Goal: Task Accomplishment & Management: Complete application form

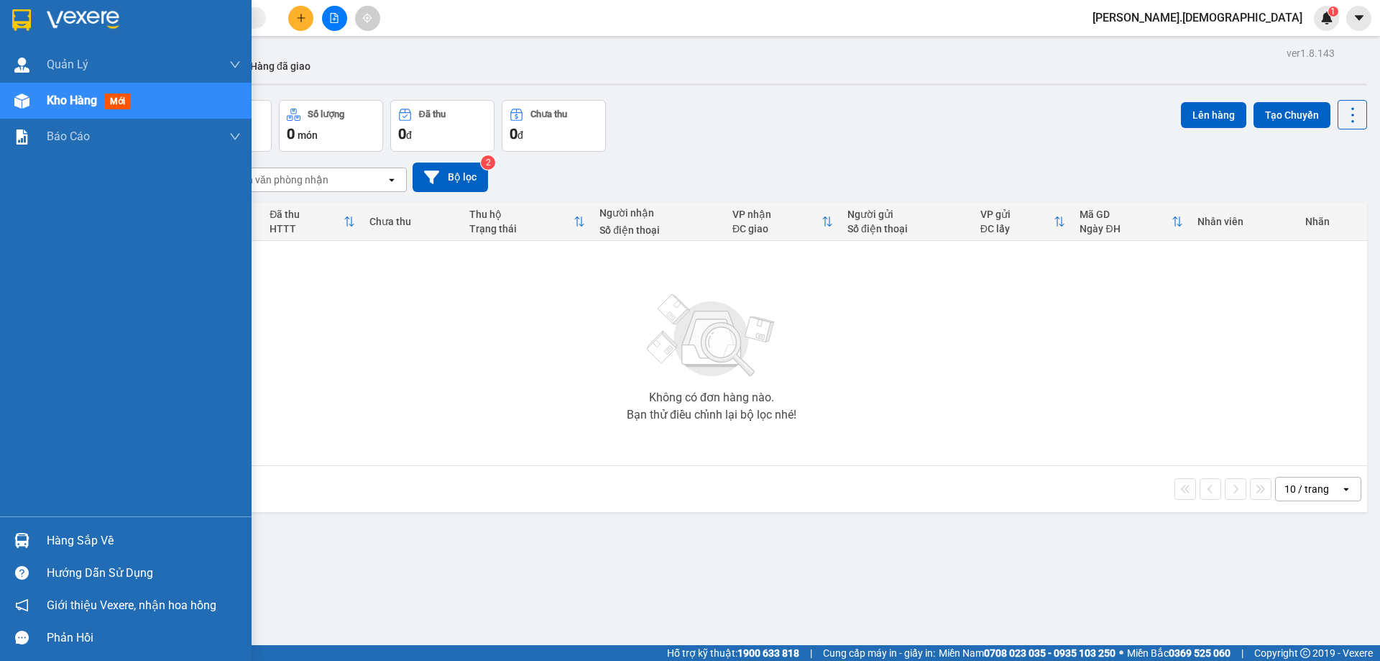
click at [63, 544] on div "Hàng sắp về" at bounding box center [144, 541] width 194 height 22
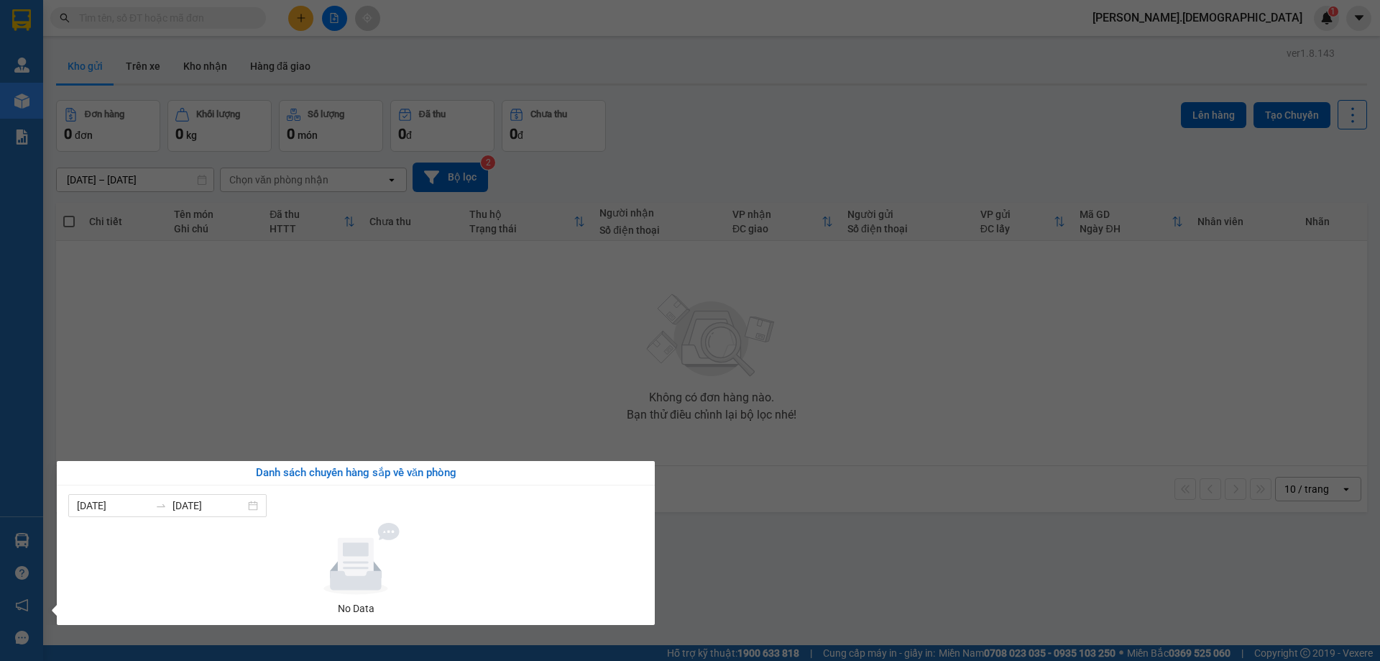
click at [195, 425] on section "Kết quả [PERSON_NAME] ( 0 ) Bộ lọc No Data [PERSON_NAME].bahai 1 [PERSON_NAME] …" at bounding box center [690, 330] width 1380 height 661
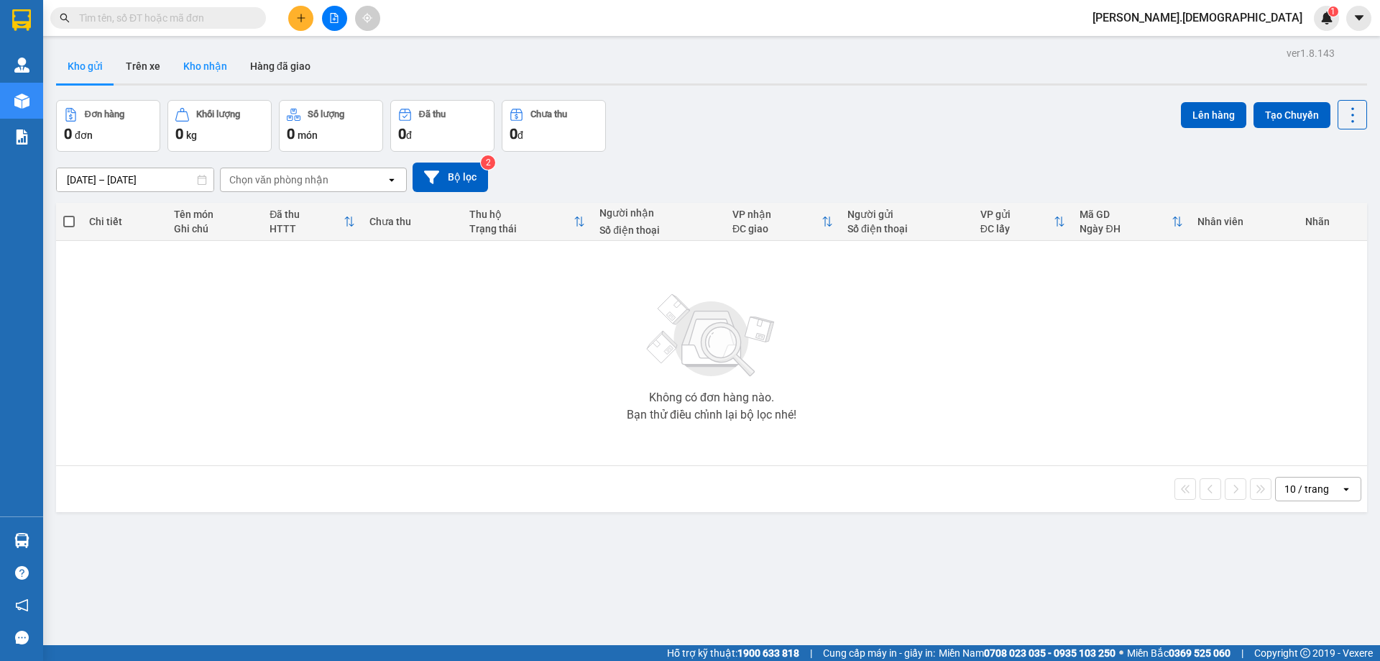
click at [209, 60] on button "Kho nhận" at bounding box center [205, 66] width 67 height 35
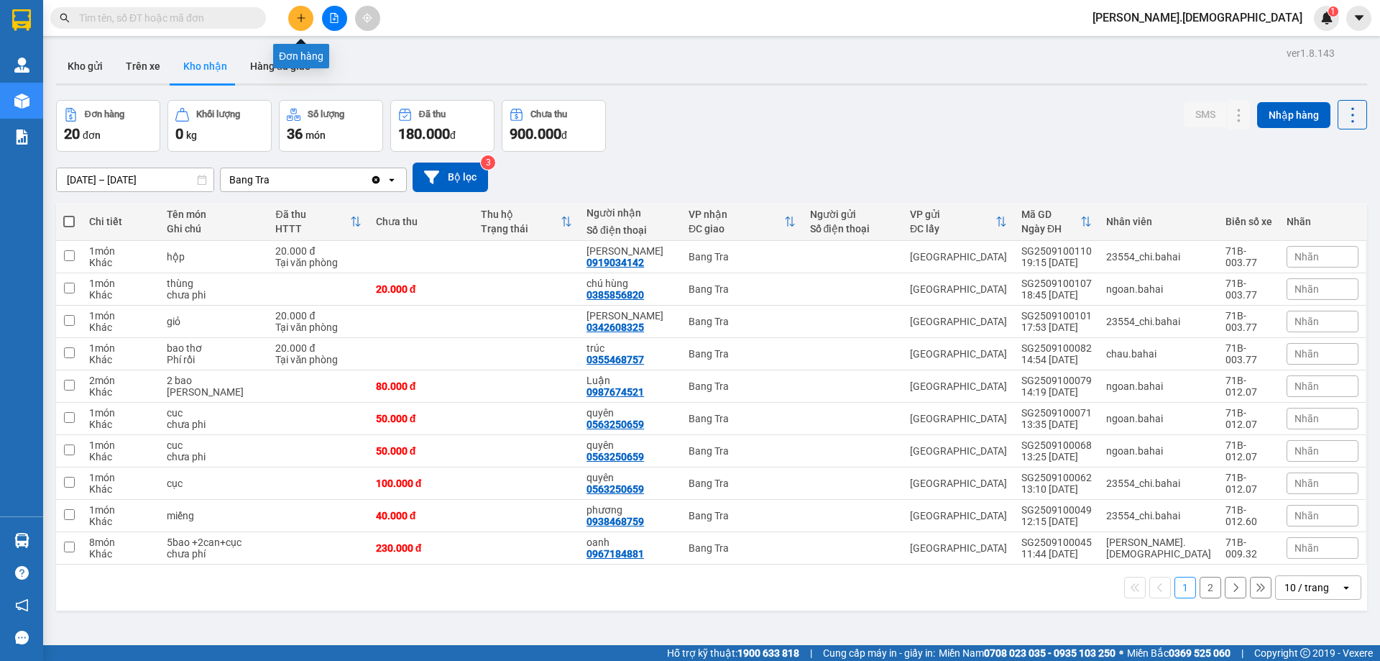
click at [306, 13] on button at bounding box center [300, 18] width 25 height 25
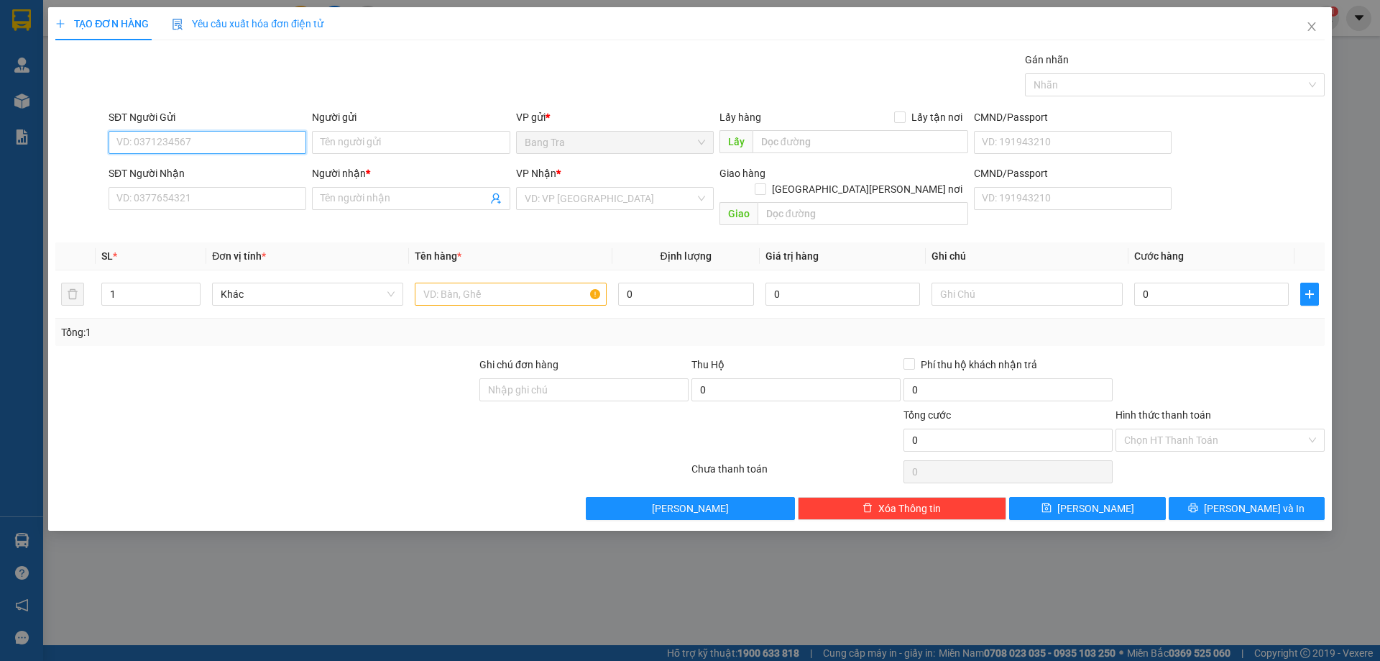
click at [196, 142] on input "SĐT Người Gửi" at bounding box center [208, 142] width 198 height 23
click at [168, 177] on div "0348336574 - An Nhiên" at bounding box center [207, 171] width 180 height 16
type input "0348336574"
type input "An Nhiên"
type input "0785115362"
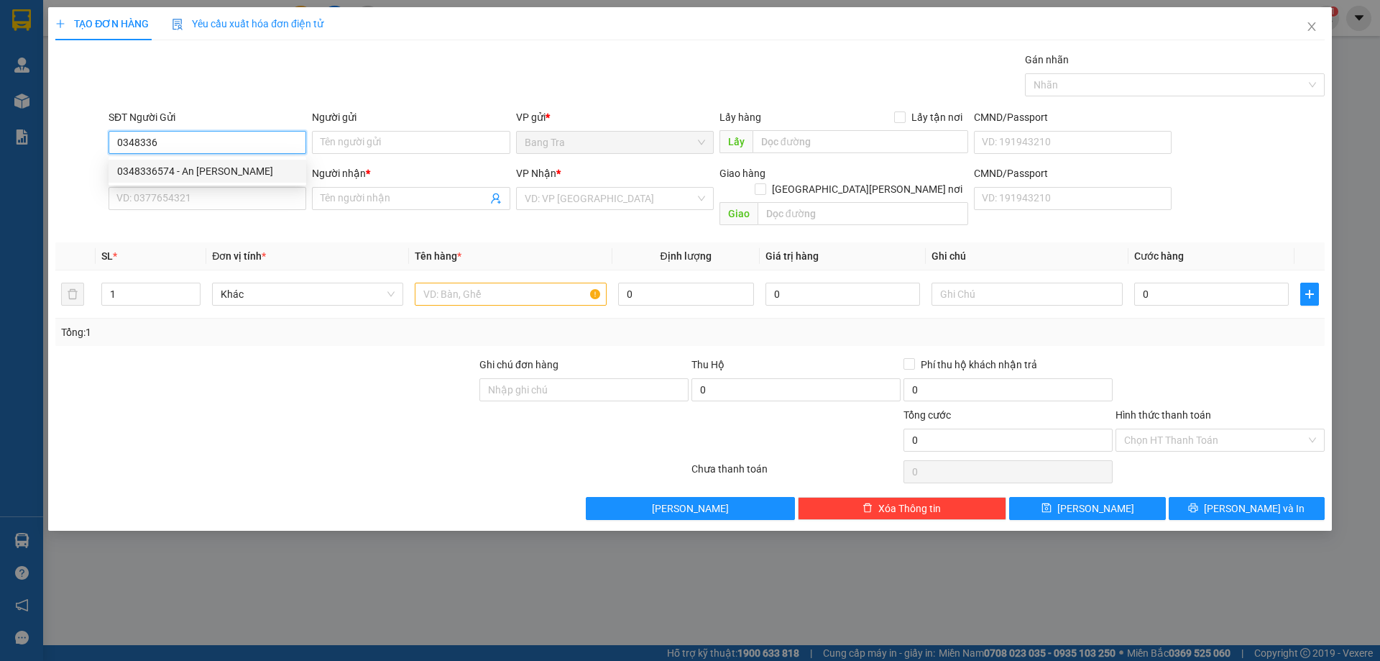
type input "chị chi"
type input "0348336574"
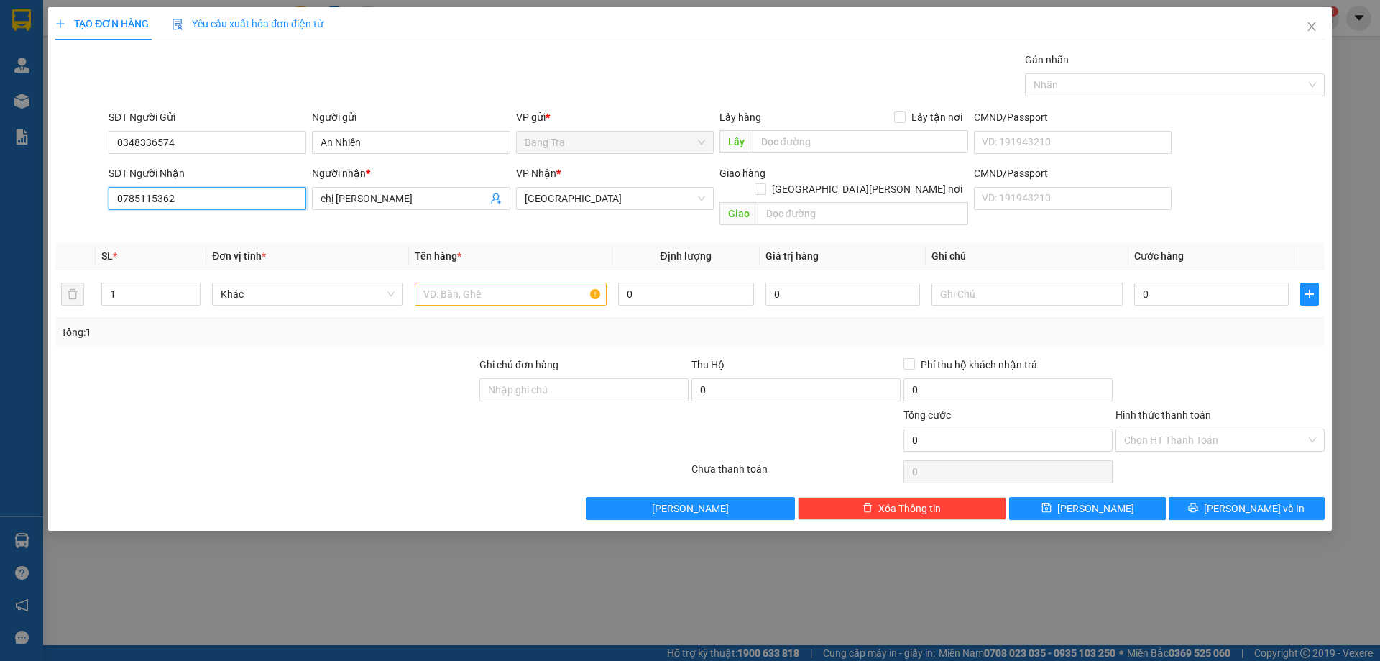
click at [193, 195] on input "0785115362" at bounding box center [208, 198] width 198 height 23
type input "0"
click at [199, 220] on div "0382014626 - Mai" at bounding box center [207, 227] width 180 height 16
type input "0382014626"
type input "Mai"
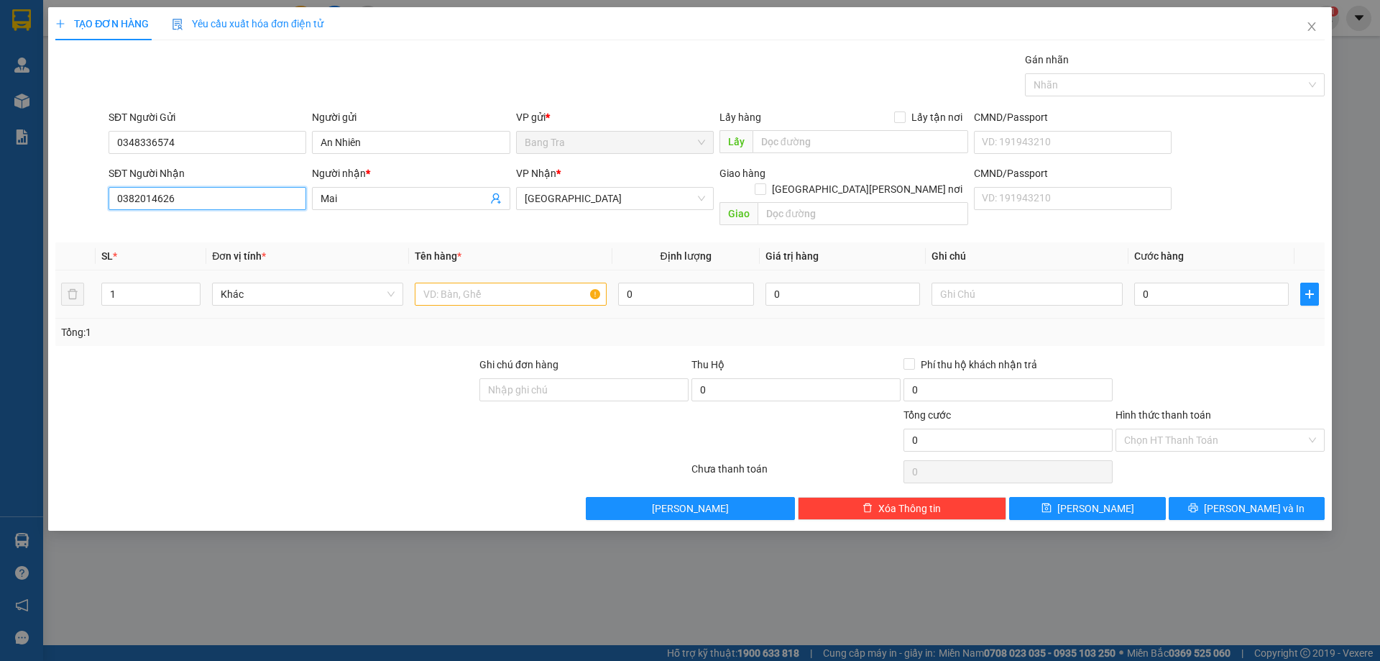
type input "0382014626"
click at [435, 283] on input "text" at bounding box center [510, 294] width 191 height 23
type input "thùng"
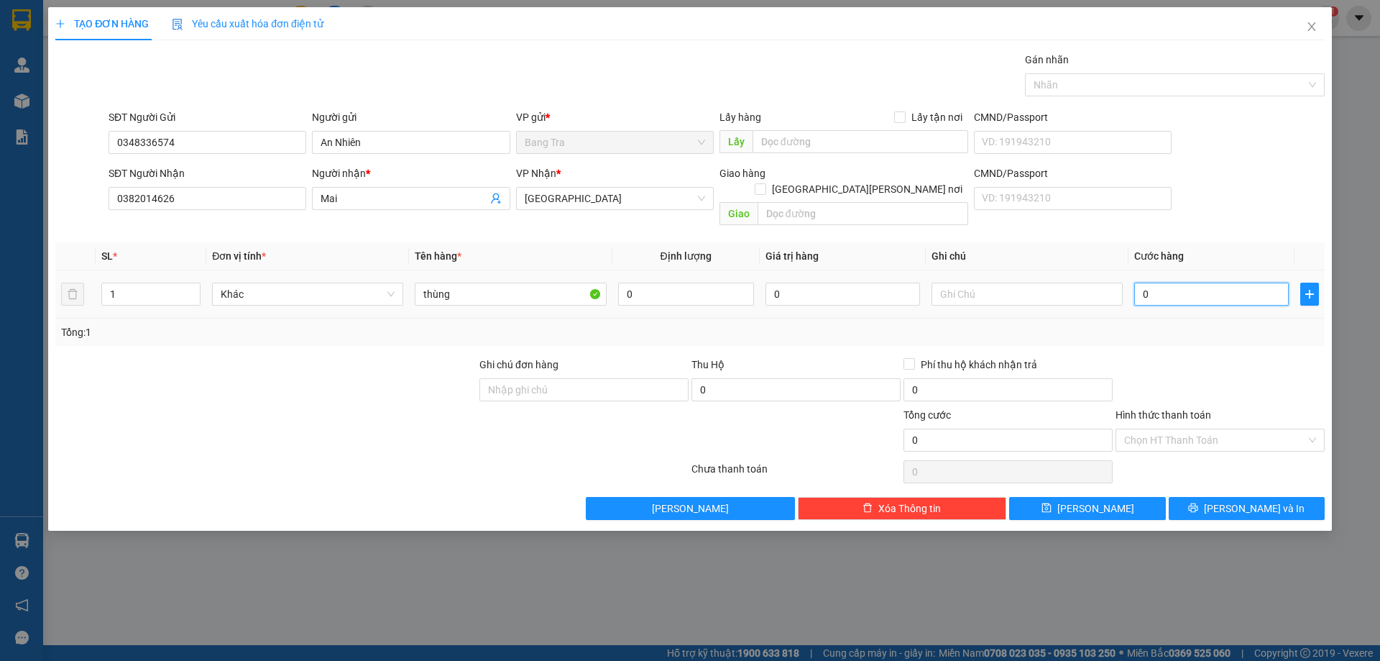
click at [1210, 283] on input "0" at bounding box center [1212, 294] width 155 height 23
type input "3"
type input "30"
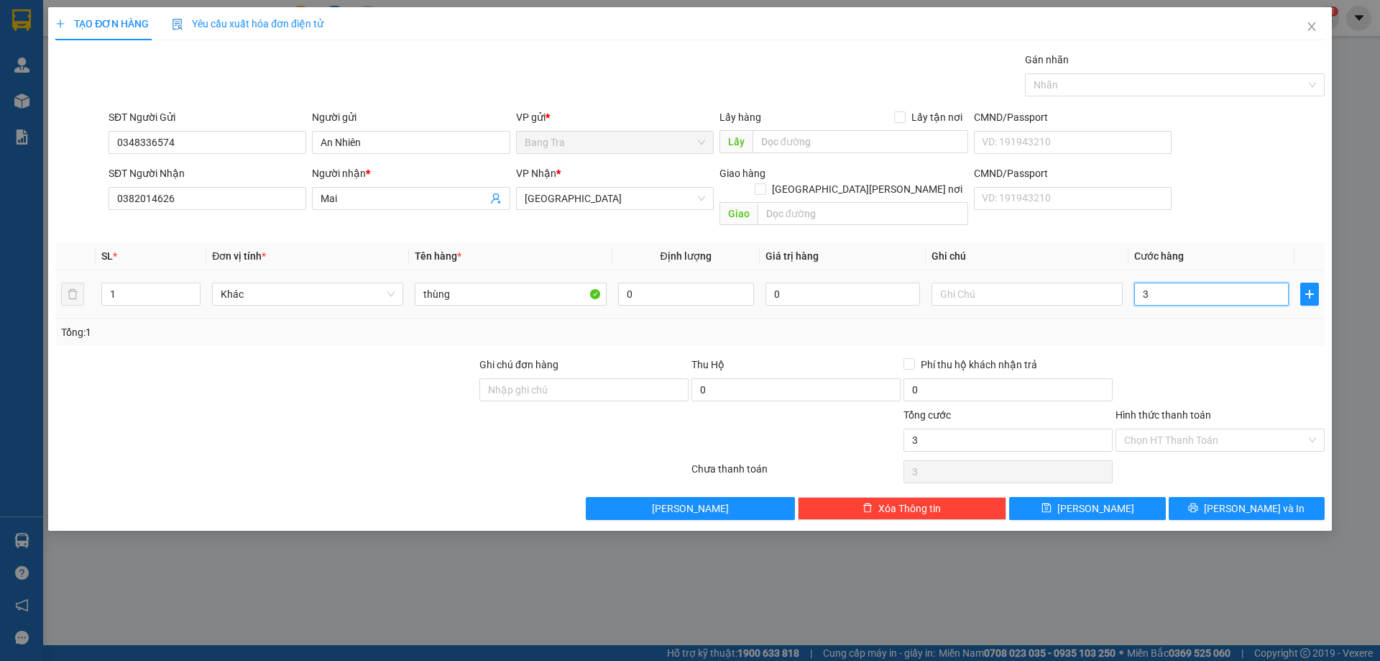
type input "30"
type input "300"
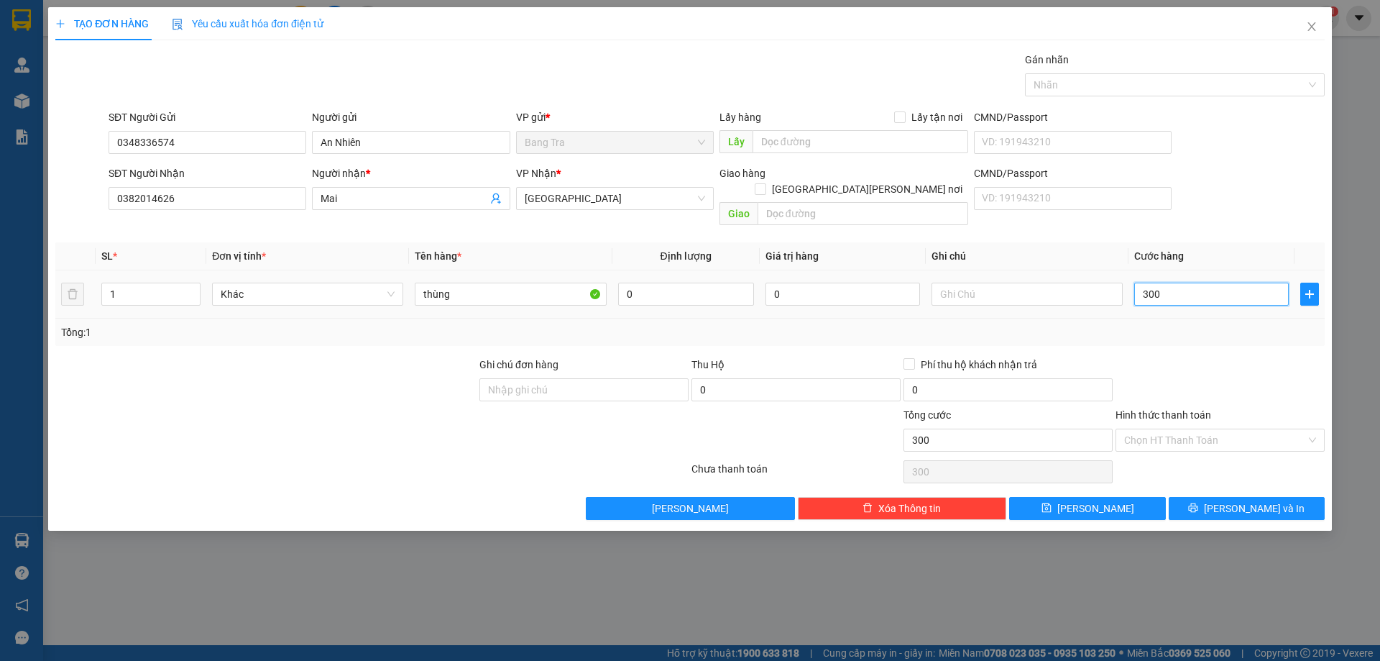
type input "3.000"
type input "30.000"
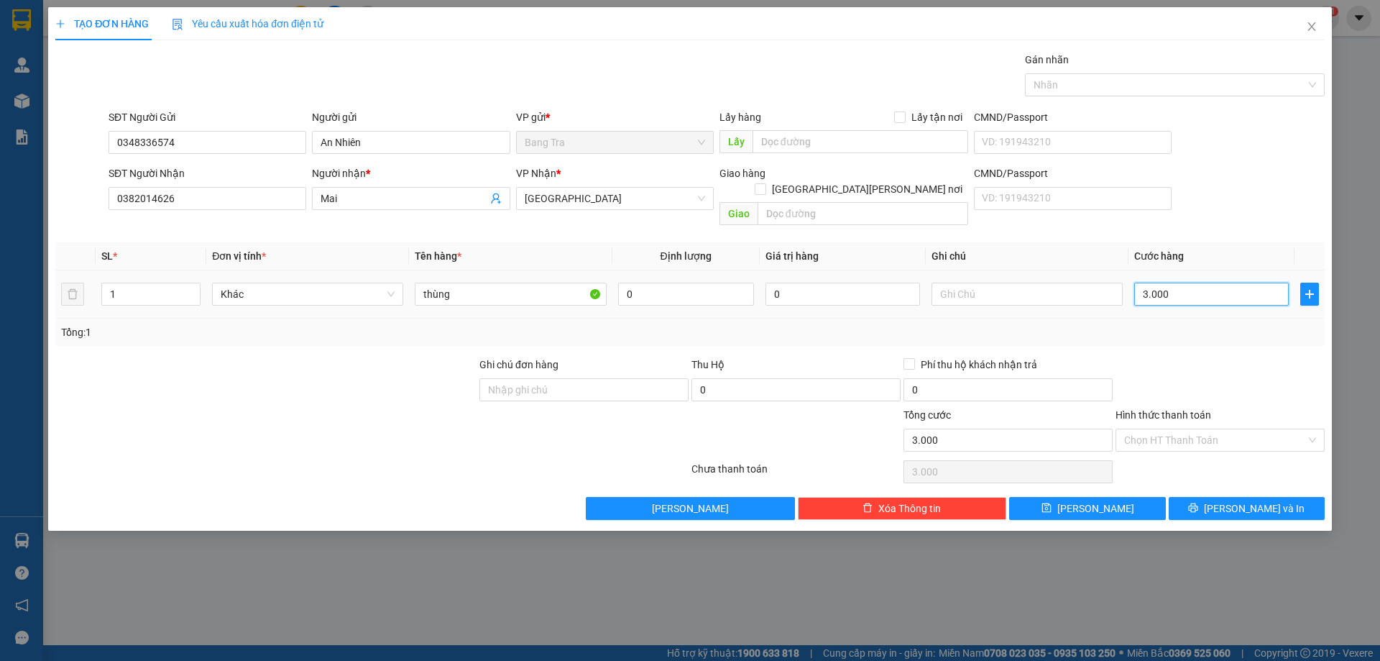
type input "30.000"
click at [1199, 500] on button "Lưu và In" at bounding box center [1247, 508] width 156 height 23
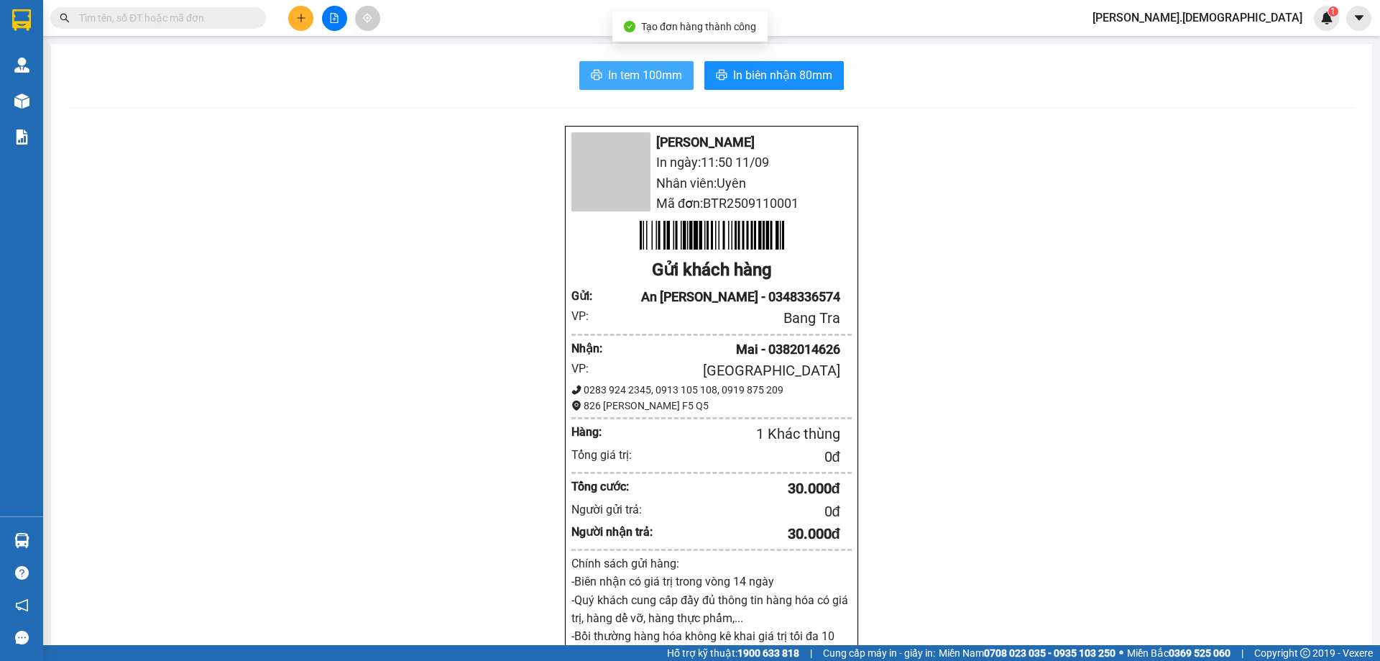
click at [610, 75] on span "In tem 100mm" at bounding box center [645, 75] width 74 height 18
